Goal: Transaction & Acquisition: Download file/media

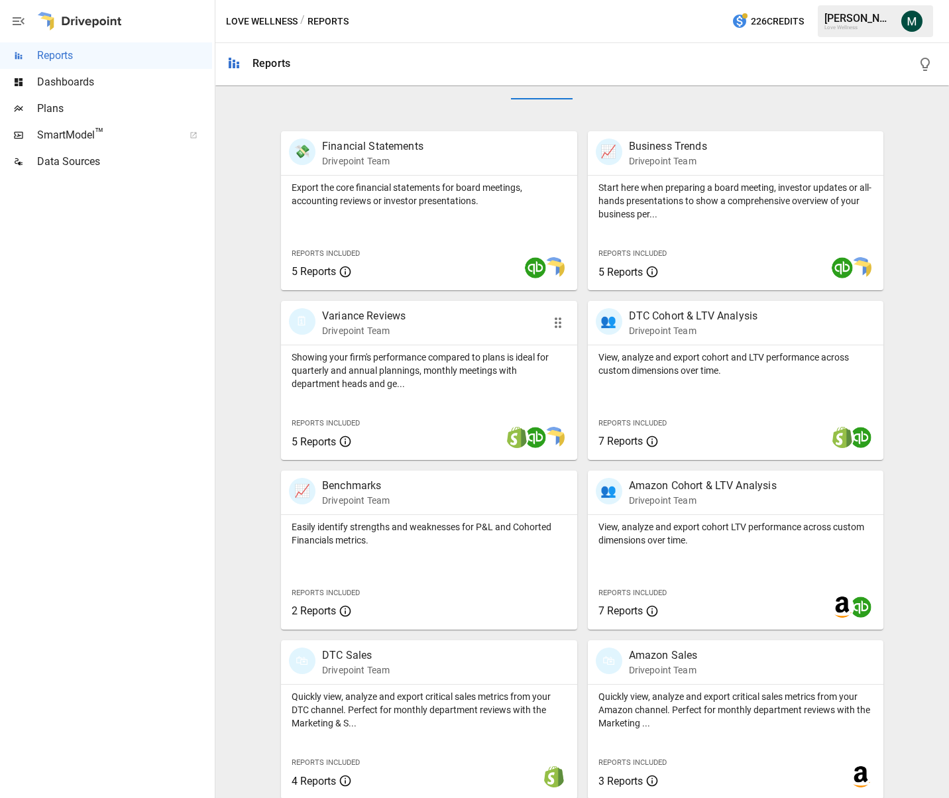
scroll to position [229, 0]
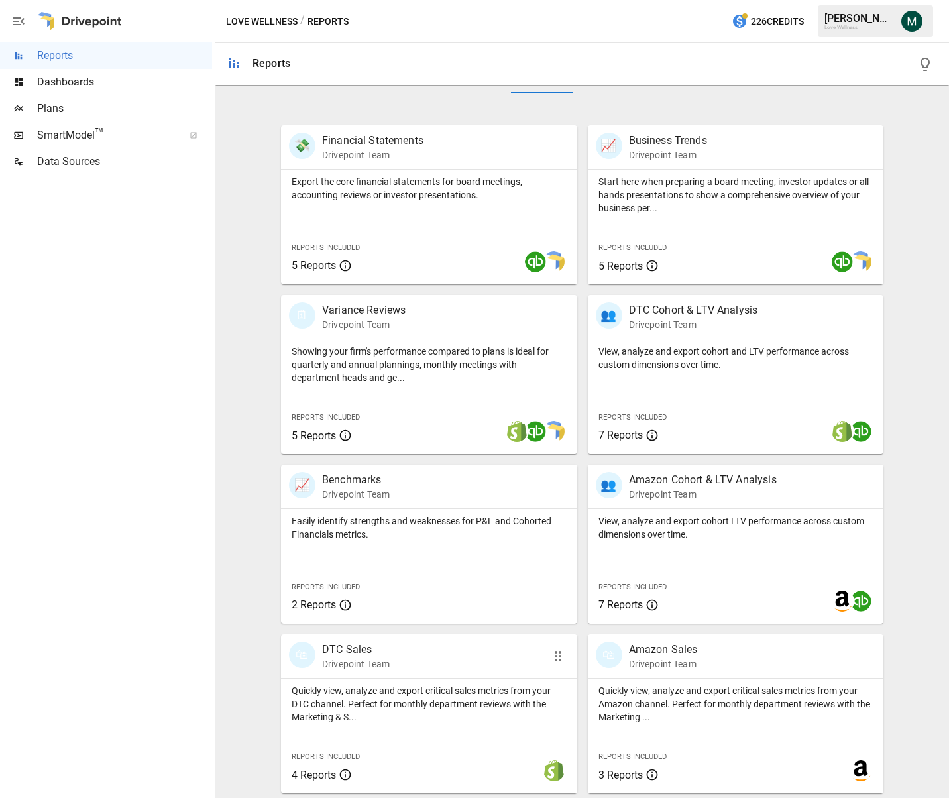
click at [353, 648] on p "DTC Sales" at bounding box center [356, 650] width 68 height 16
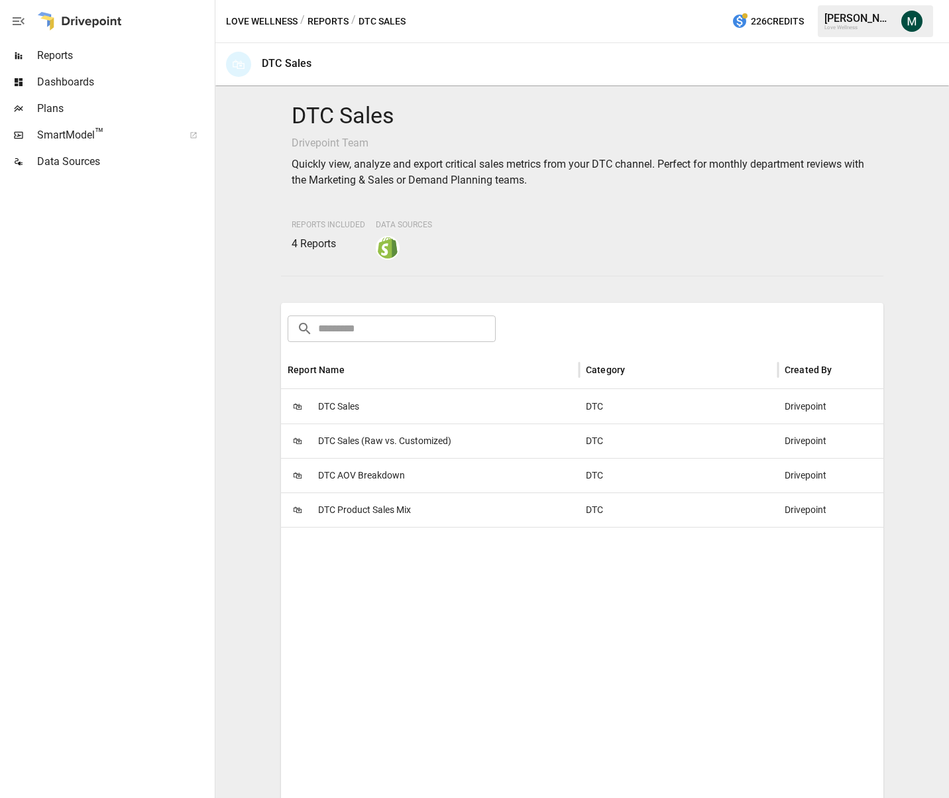
click at [386, 508] on span "DTC Product Sales Mix" at bounding box center [364, 510] width 93 height 34
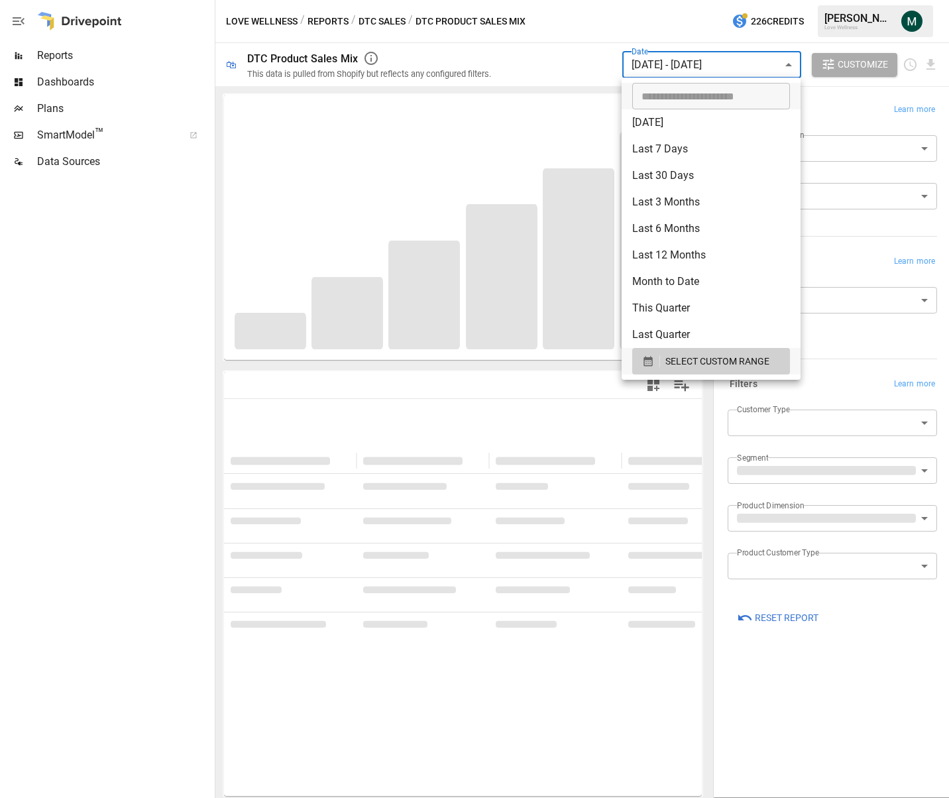
click at [738, 0] on body "**********" at bounding box center [474, 0] width 949 height 0
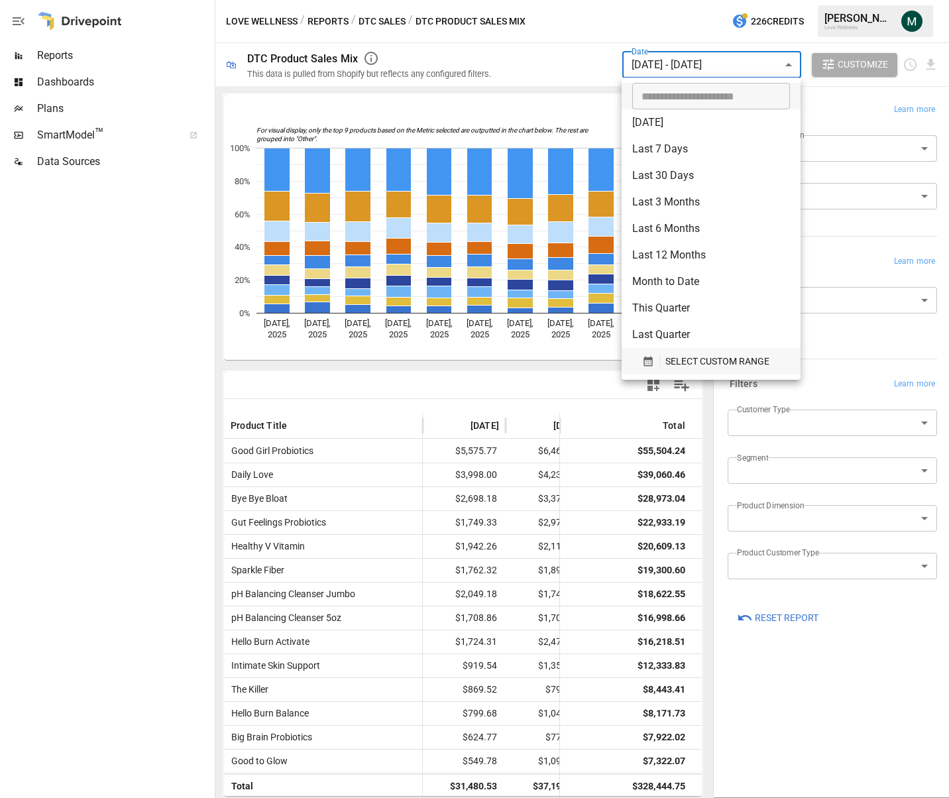
click at [675, 356] on span "SELECT CUSTOM RANGE" at bounding box center [717, 361] width 104 height 17
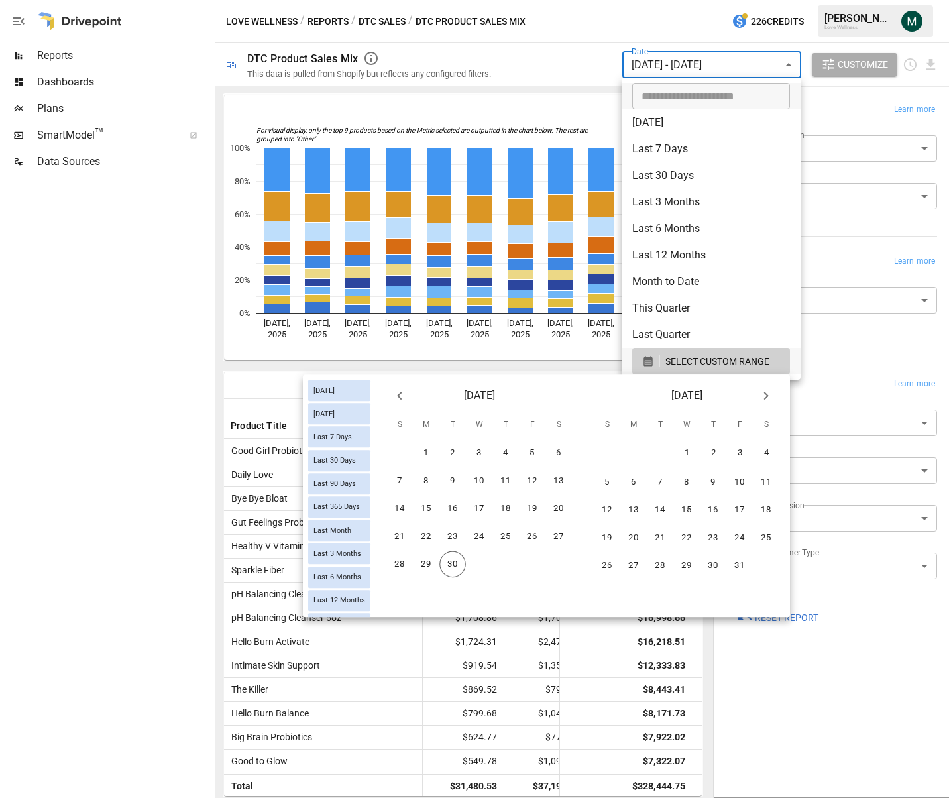
click at [392, 398] on icon "Previous month" at bounding box center [400, 396] width 16 height 16
click at [395, 396] on icon "Previous month" at bounding box center [400, 396] width 16 height 16
drag, startPoint x: 453, startPoint y: 454, endPoint x: 506, endPoint y: 445, distance: 53.8
click at [453, 454] on button "1" at bounding box center [452, 453] width 27 height 27
click at [770, 398] on icon "Next month" at bounding box center [766, 396] width 16 height 16
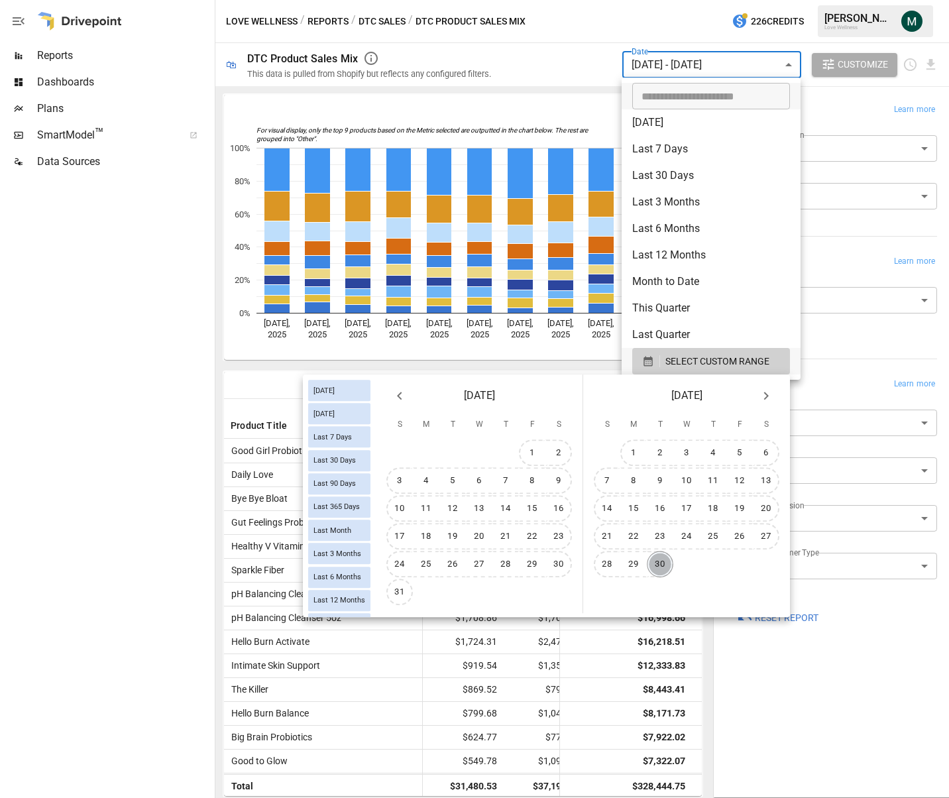
click at [656, 572] on button "30" at bounding box center [660, 564] width 27 height 27
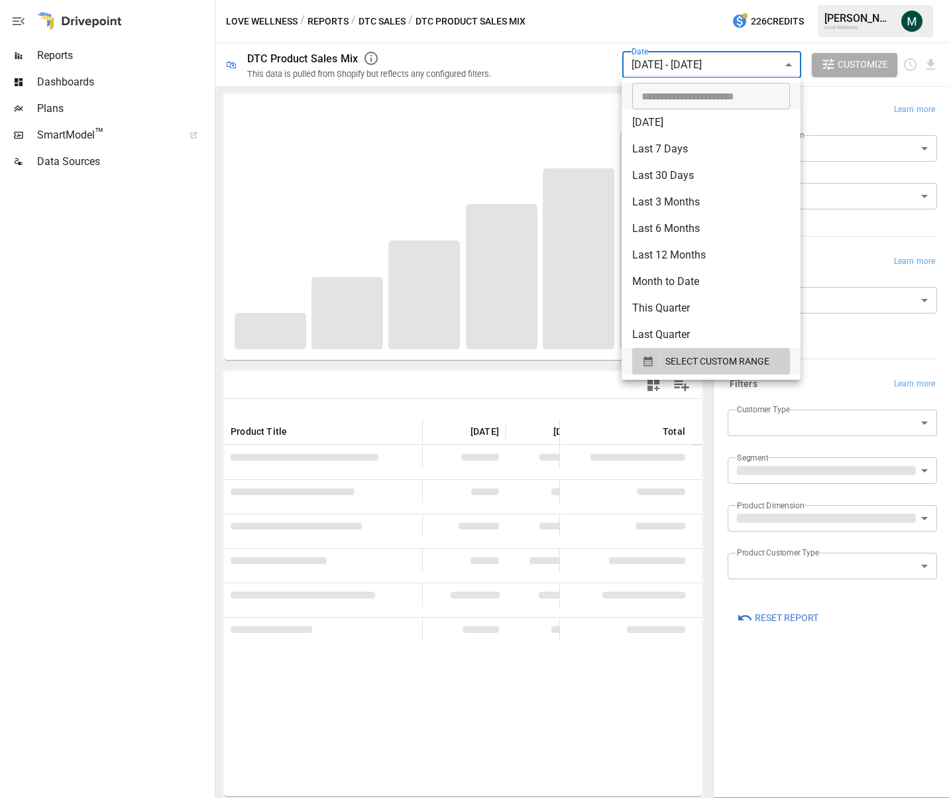
click at [789, 685] on div at bounding box center [474, 399] width 949 height 798
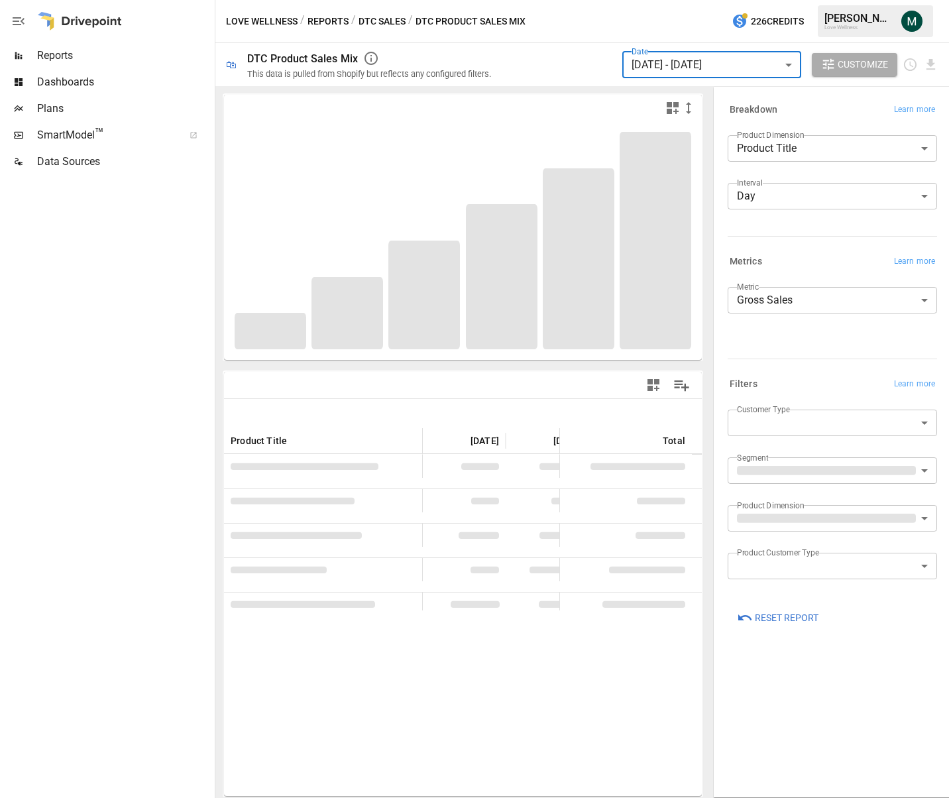
click at [811, 0] on body "Reports Dashboards Plans SmartModel ™ Data Sources Love Wellness / Reports / DT…" at bounding box center [474, 0] width 949 height 0
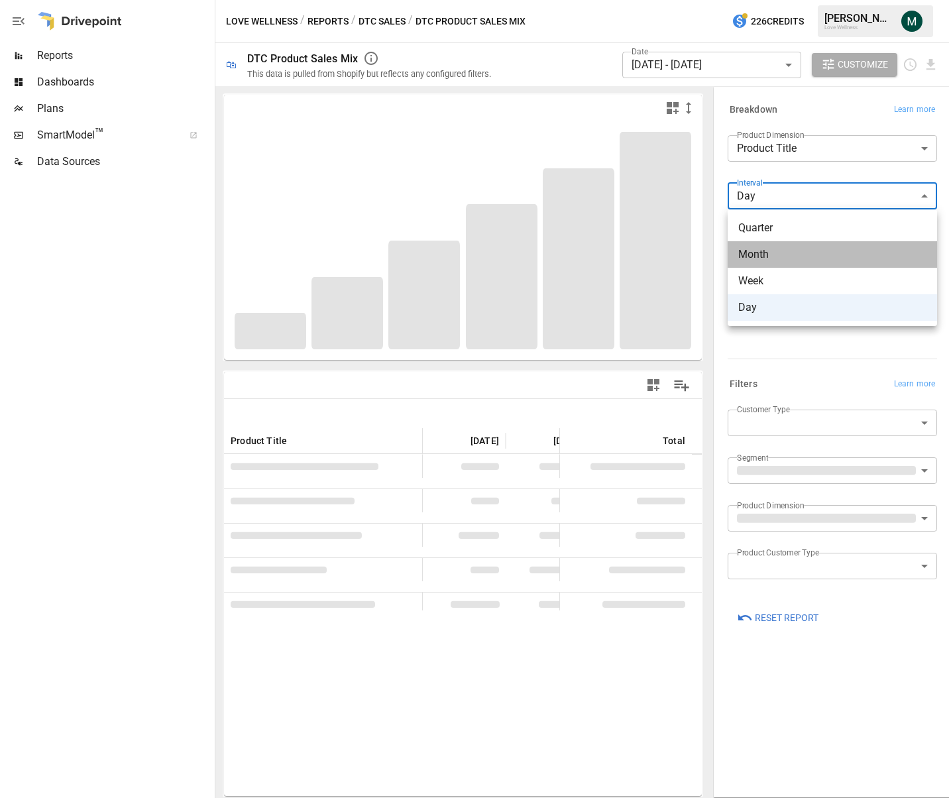
click at [806, 256] on span "Month" at bounding box center [832, 255] width 188 height 16
type input "*****"
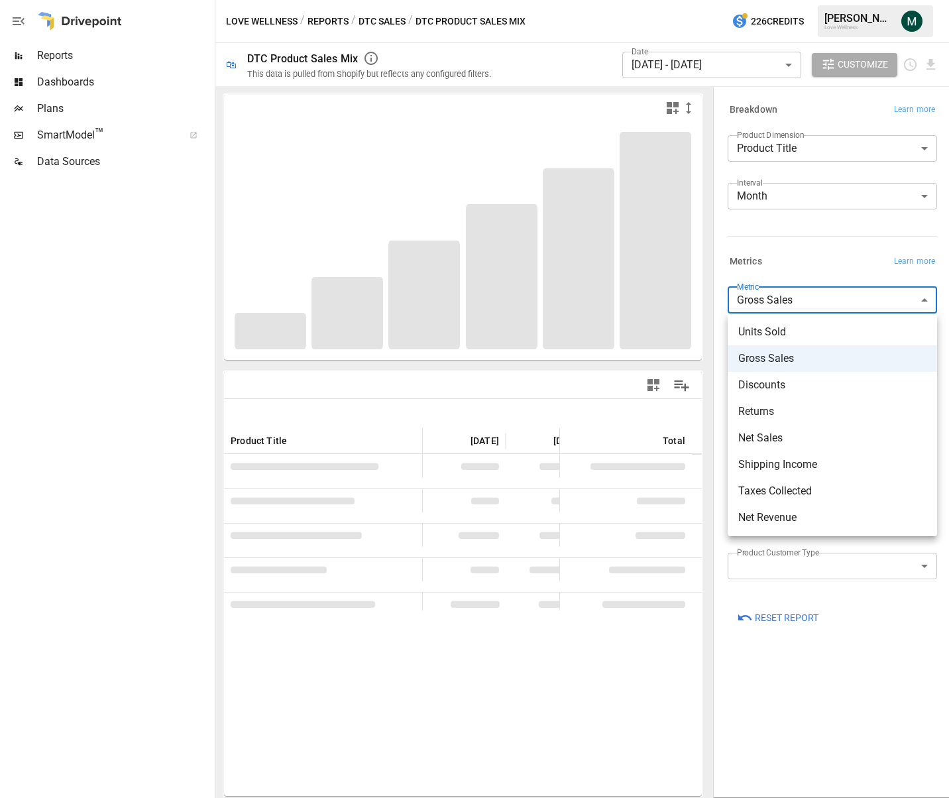
click at [797, 0] on body "Reports Dashboards Plans SmartModel ™ Data Sources Love Wellness / Reports / DT…" at bounding box center [474, 0] width 949 height 0
click at [785, 336] on span "Units Sold" at bounding box center [832, 332] width 188 height 16
type input "**********"
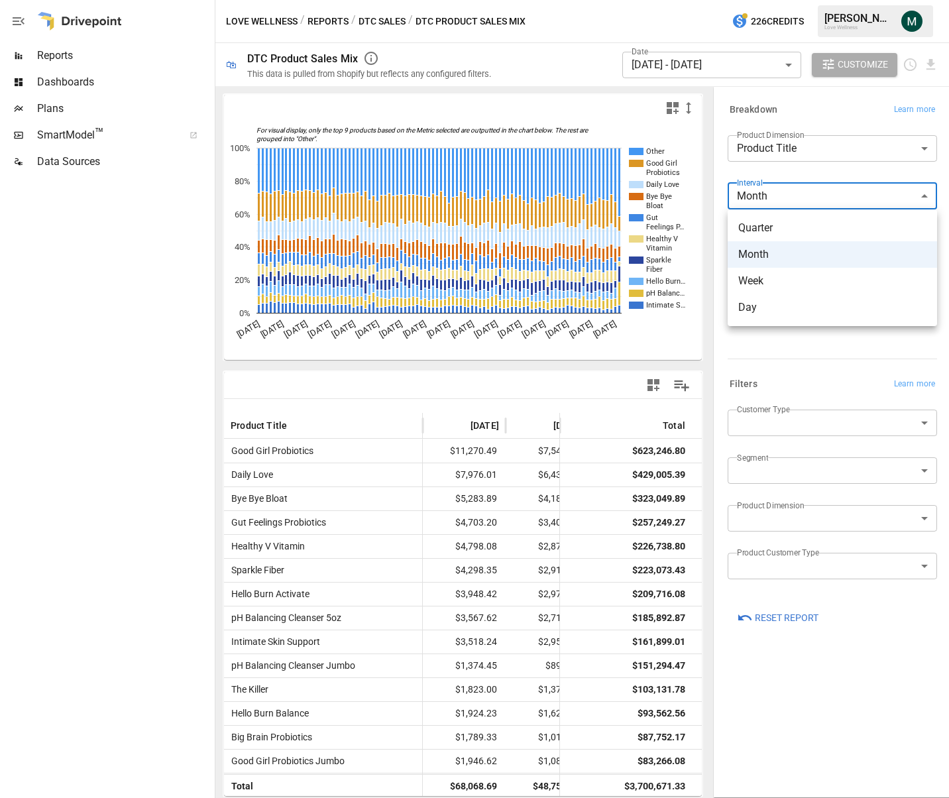
click at [779, 0] on body "Reports Dashboards Plans SmartModel ™ Data Sources Love Wellness / Reports / DT…" at bounding box center [474, 0] width 949 height 0
click at [770, 255] on span "Month" at bounding box center [832, 255] width 188 height 16
click at [801, 0] on body "Reports Dashboards Plans SmartModel ™ Data Sources Love Wellness / Reports / DT…" at bounding box center [474, 0] width 949 height 0
click at [789, 226] on span "Quarter" at bounding box center [832, 228] width 188 height 16
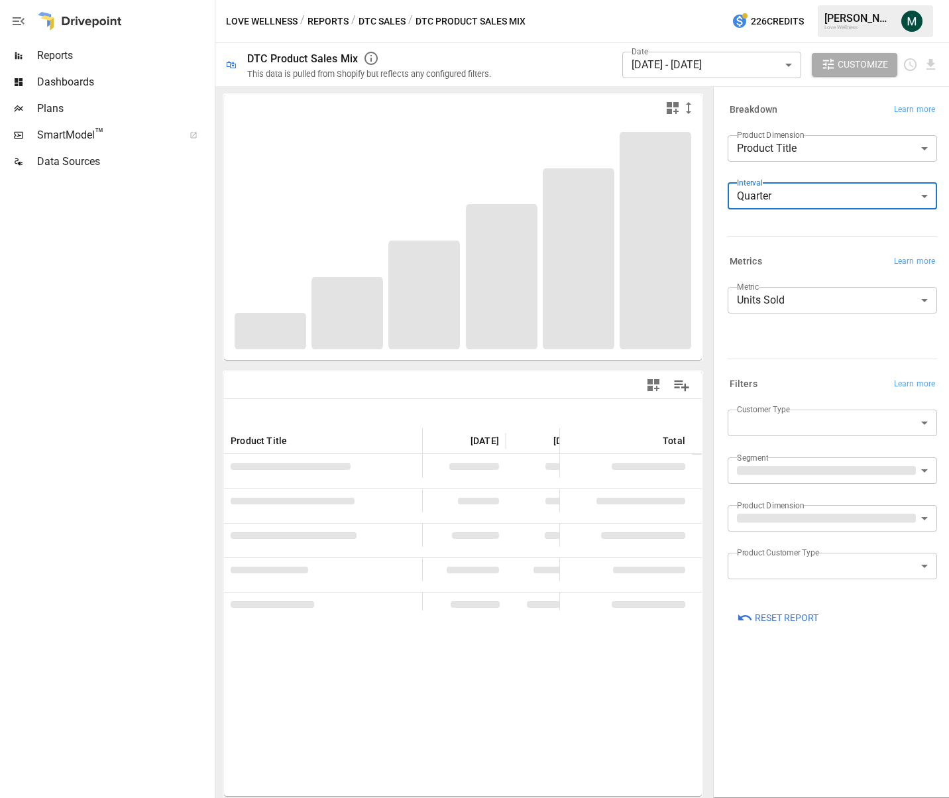
click at [795, 0] on body "Reports Dashboards Plans SmartModel ™ Data Sources Love Wellness / Reports / DT…" at bounding box center [474, 0] width 949 height 0
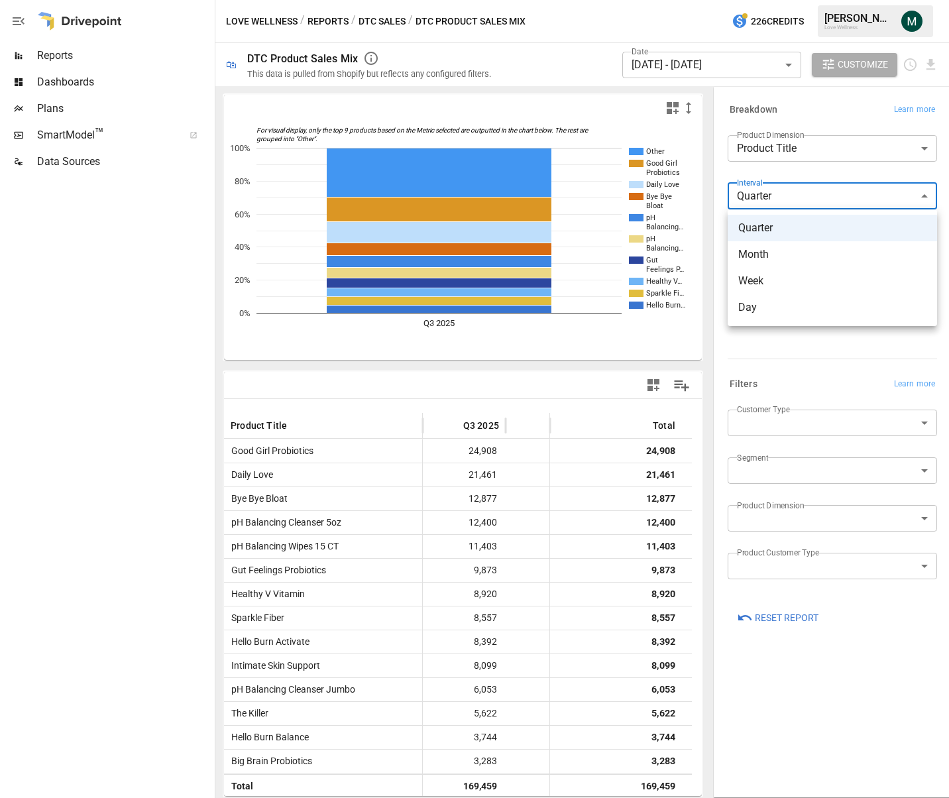
click at [768, 255] on span "Month" at bounding box center [832, 255] width 188 height 16
type input "*****"
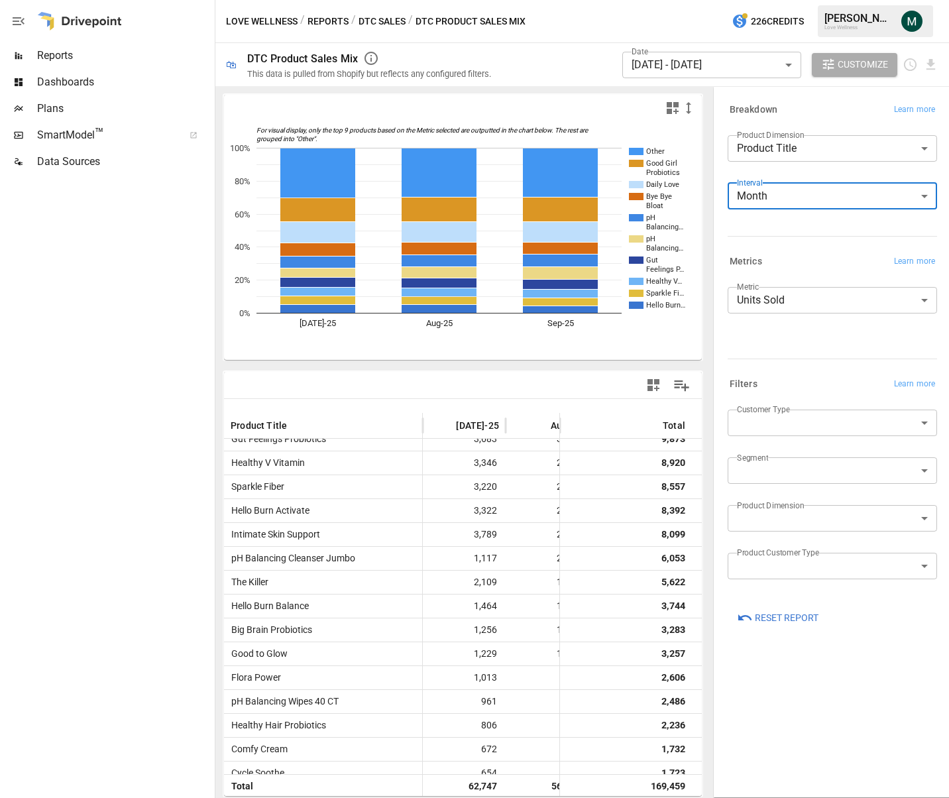
scroll to position [133, 0]
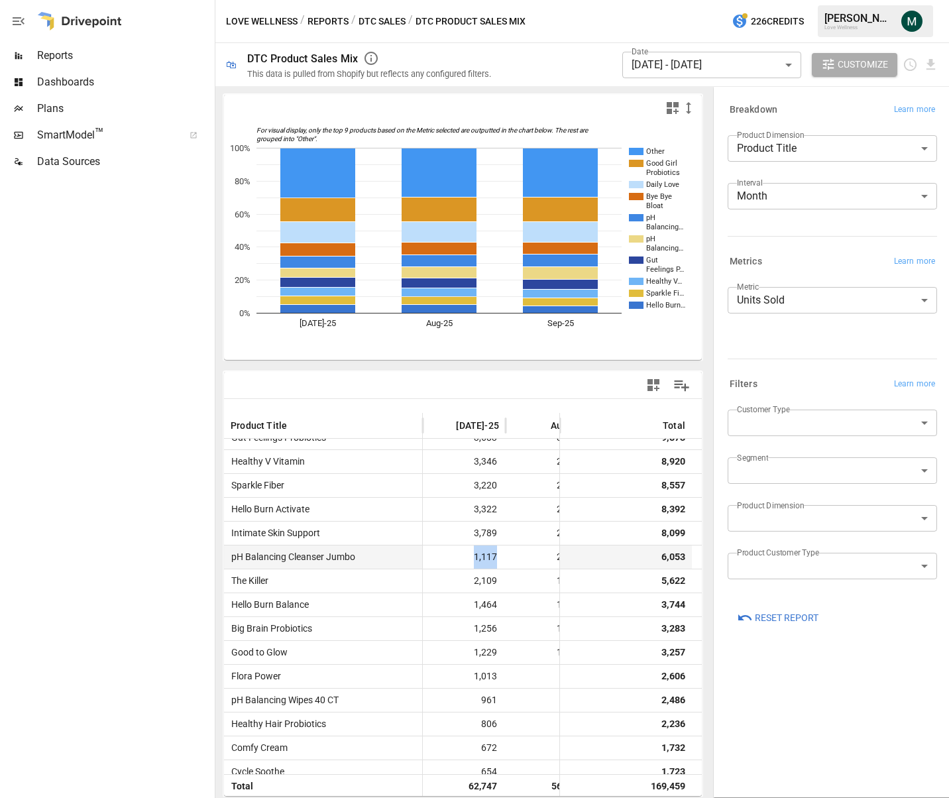
drag, startPoint x: 483, startPoint y: 559, endPoint x: 526, endPoint y: 561, distance: 43.2
click at [526, 561] on div "pH Balancing Cleanser Jumbo 1,117 2,279 2,657 6,053" at bounding box center [519, 557] width 590 height 24
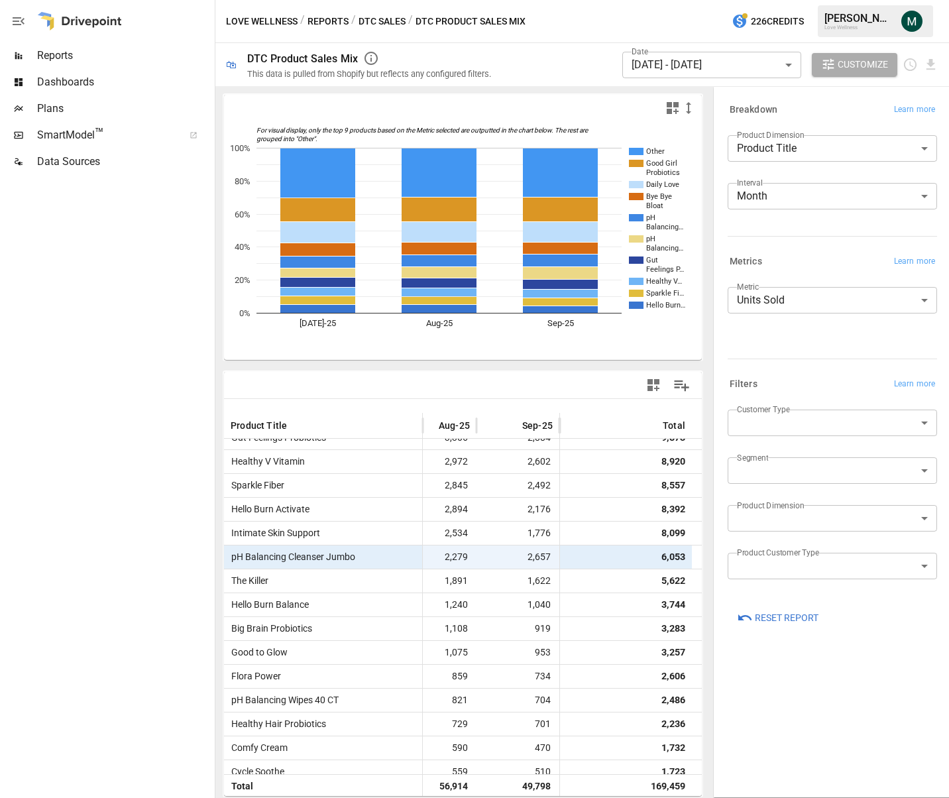
scroll to position [133, 122]
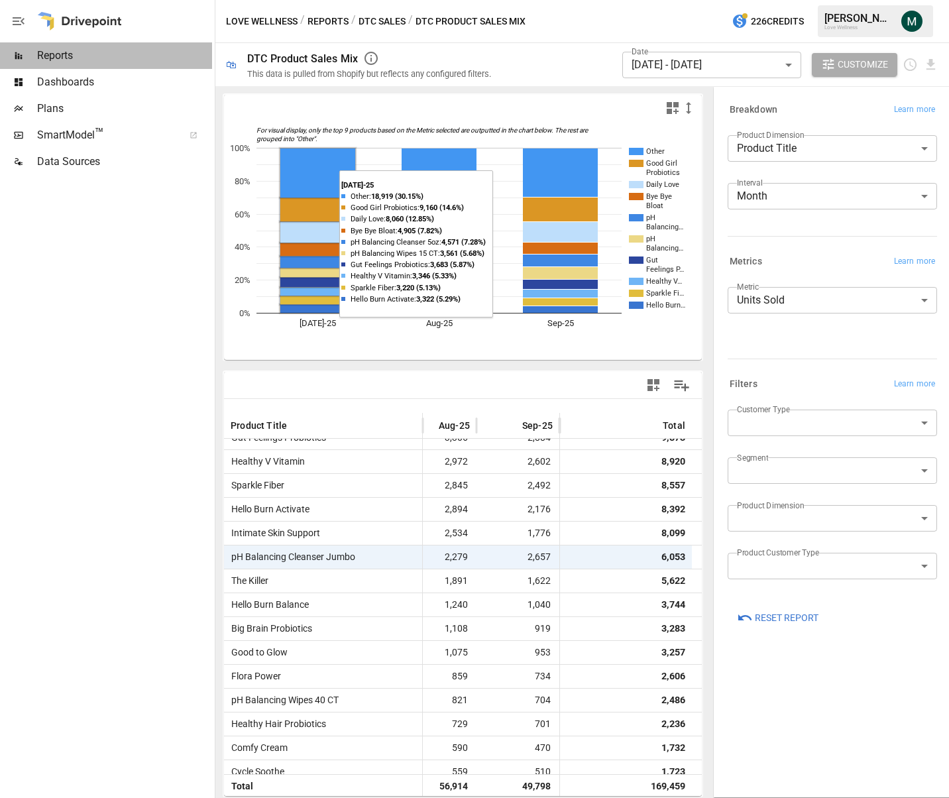
click at [84, 54] on span "Reports" at bounding box center [124, 56] width 175 height 16
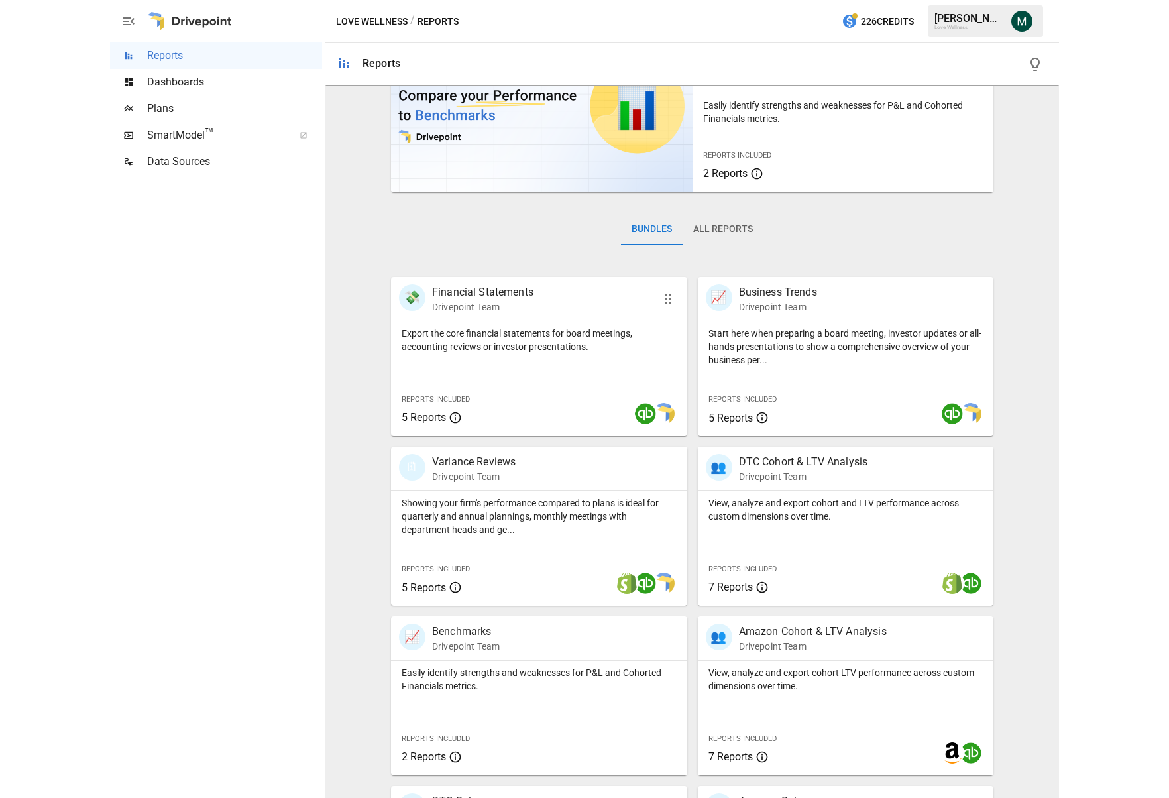
scroll to position [229, 0]
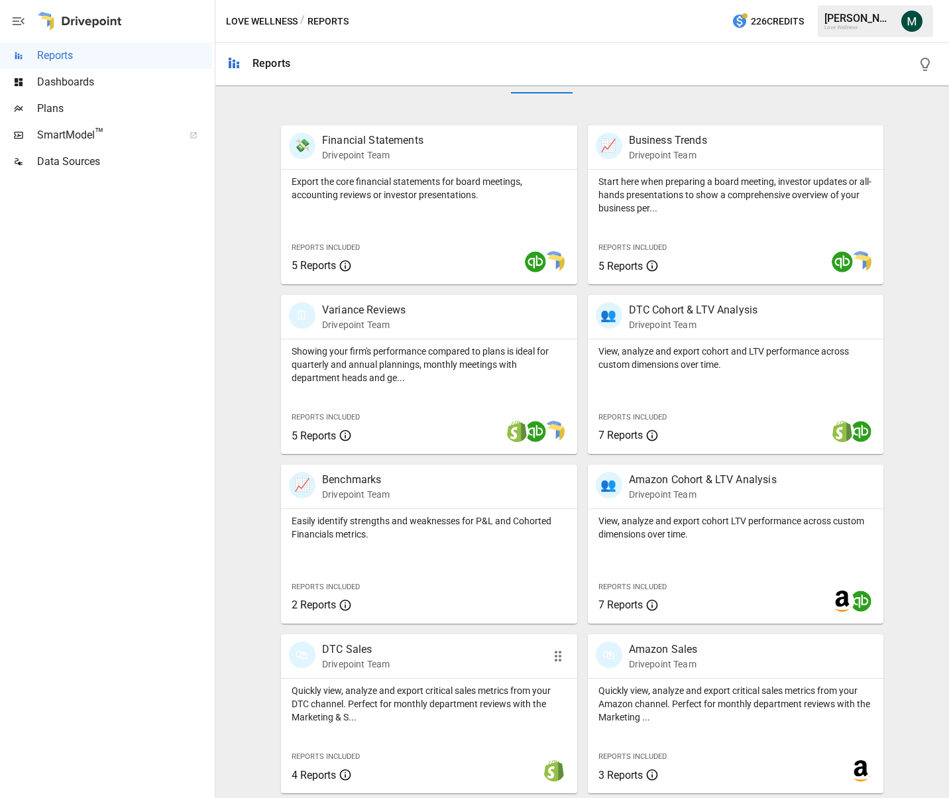
click at [366, 646] on p "DTC Sales" at bounding box center [356, 650] width 68 height 16
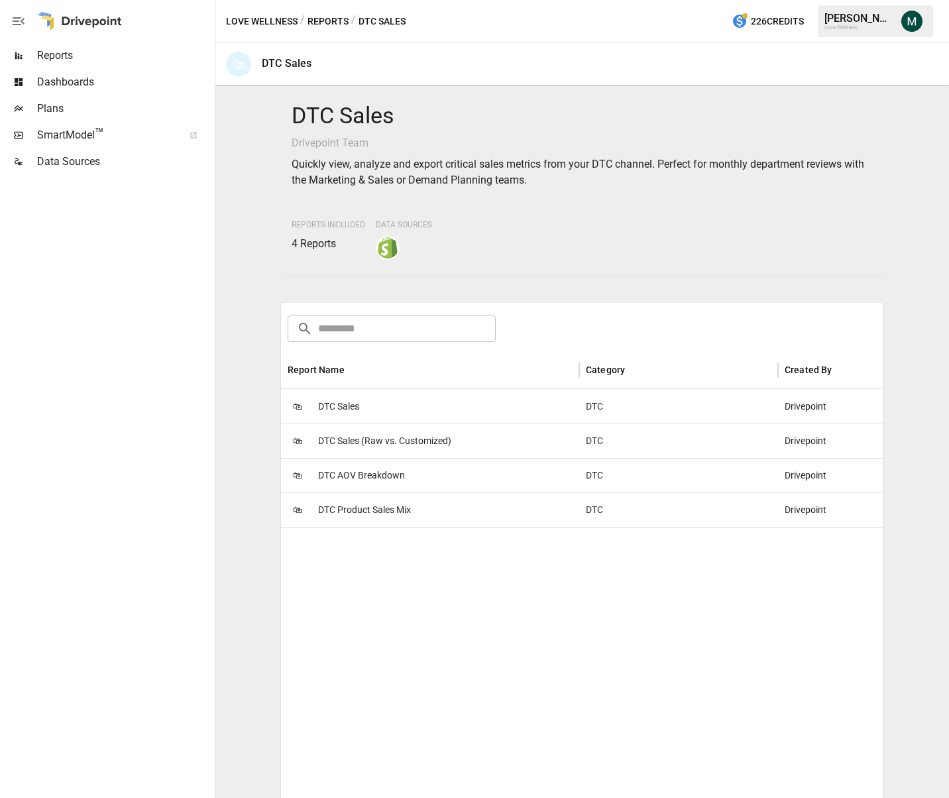
click at [347, 410] on span "DTC Sales" at bounding box center [338, 407] width 41 height 34
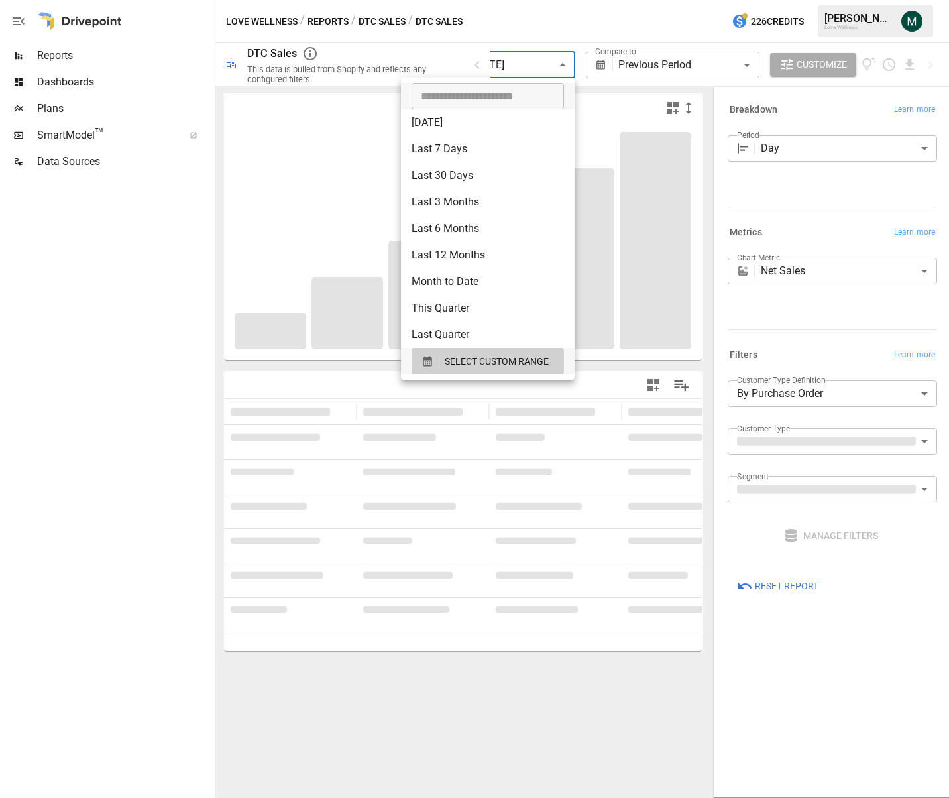
click at [531, 0] on body "**********" at bounding box center [474, 0] width 949 height 0
click at [477, 364] on span "SELECT CUSTOM RANGE" at bounding box center [497, 361] width 104 height 17
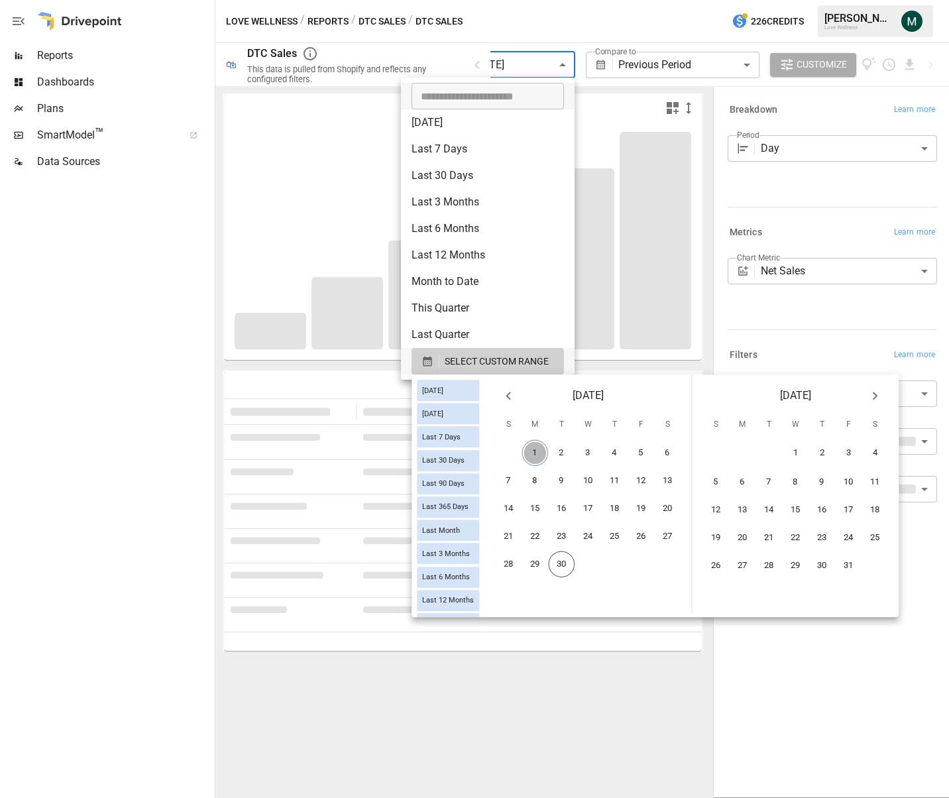
click at [545, 449] on button "1" at bounding box center [535, 453] width 27 height 27
click at [542, 561] on button "29" at bounding box center [535, 564] width 27 height 27
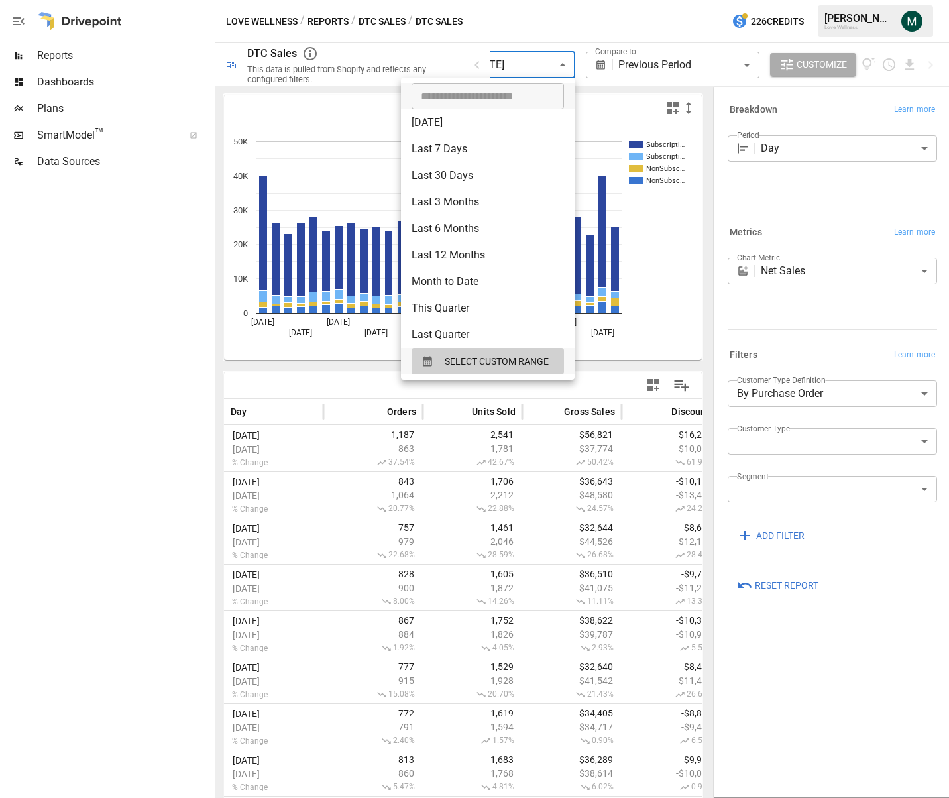
click at [564, 34] on div at bounding box center [474, 399] width 949 height 798
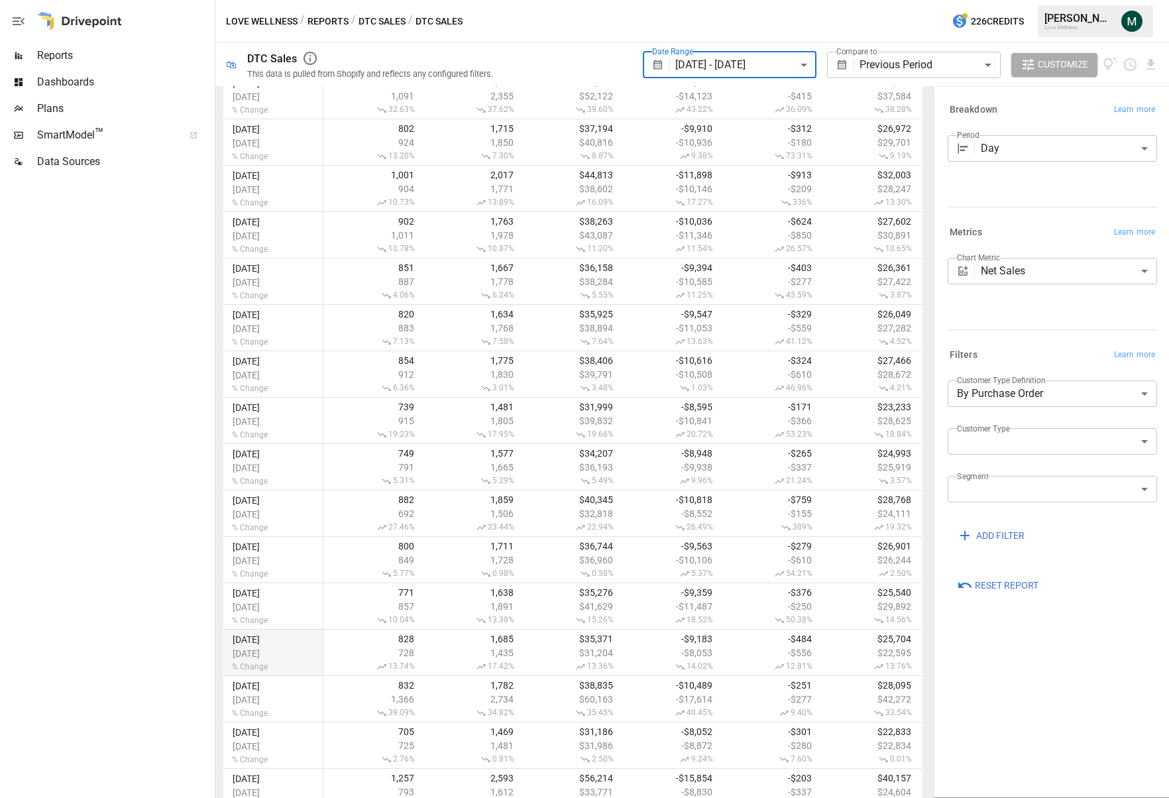
scroll to position [990, 0]
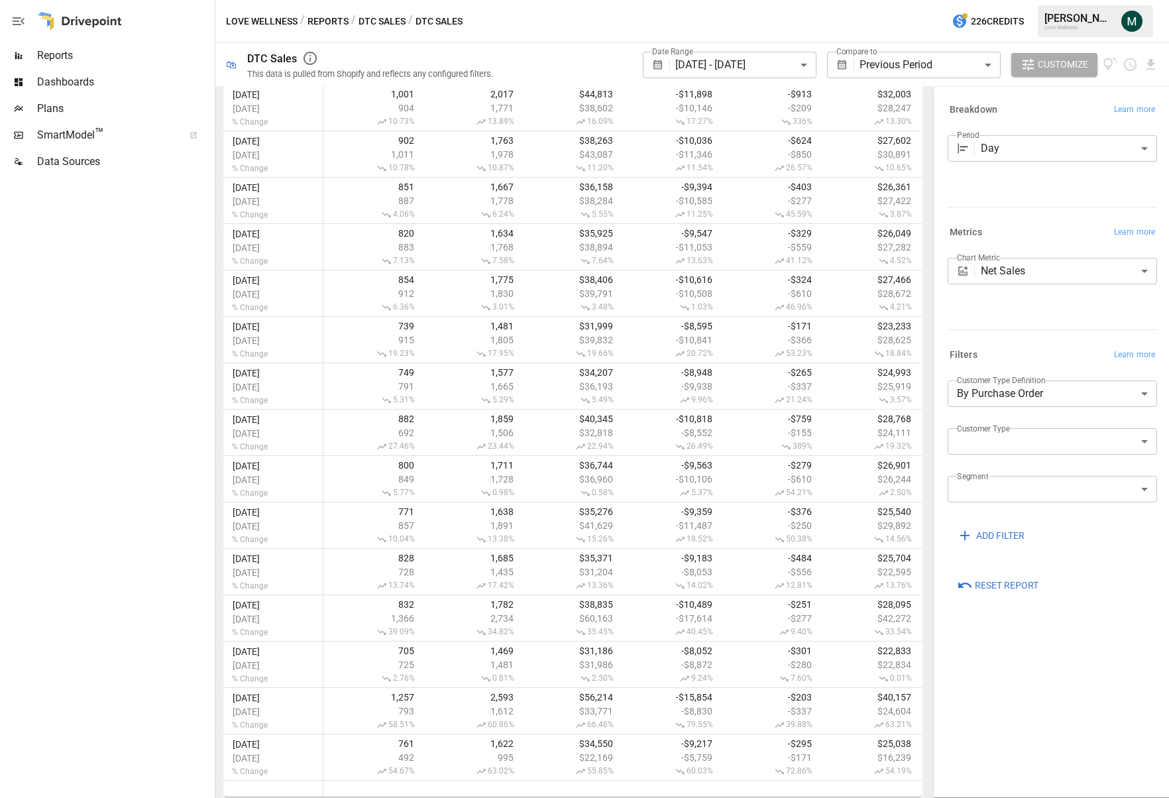
click at [109, 628] on div at bounding box center [106, 486] width 212 height 623
click at [948, 0] on body "**********" at bounding box center [584, 0] width 1169 height 0
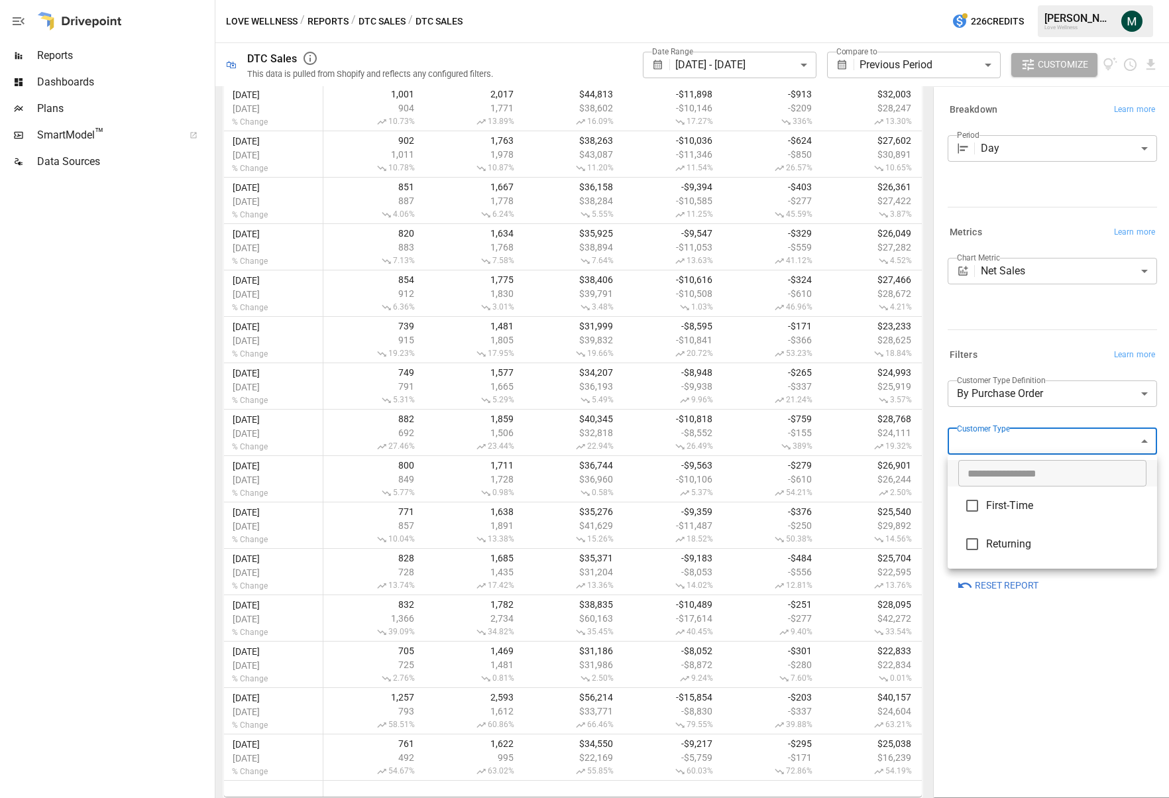
click at [948, 503] on span "First-Time" at bounding box center [1066, 506] width 160 height 16
type input "**********"
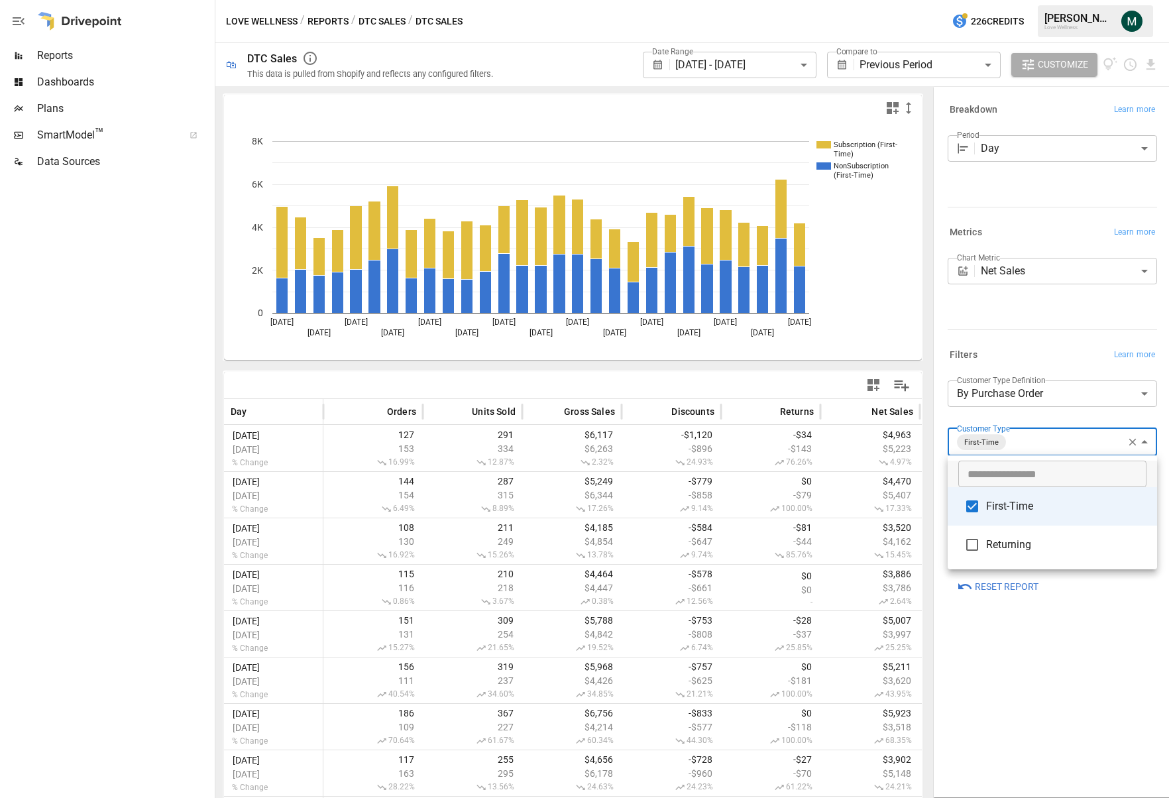
click at [948, 59] on div at bounding box center [584, 399] width 1169 height 798
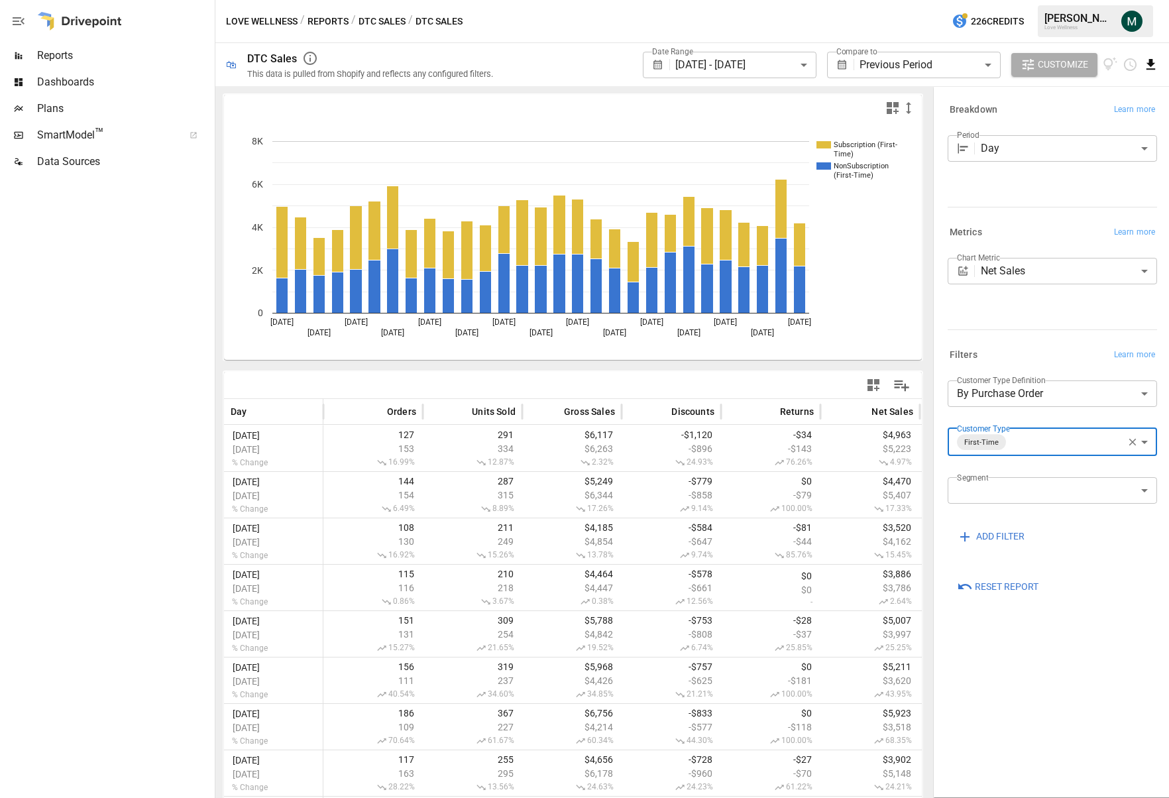
click at [948, 67] on icon "Download report" at bounding box center [1150, 64] width 15 height 15
click at [948, 117] on li "Download as CSV" at bounding box center [1106, 117] width 105 height 27
